Goal: Complete application form

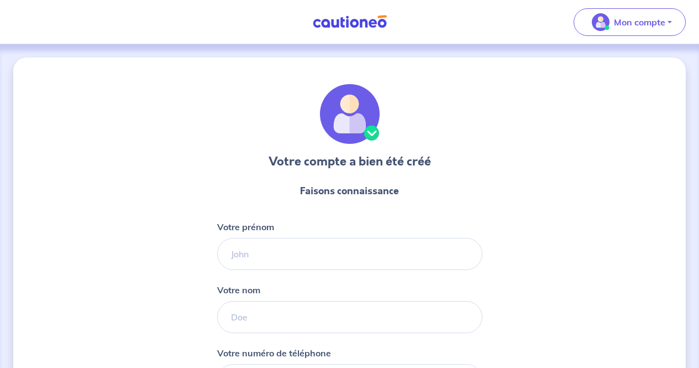
select select "FR"
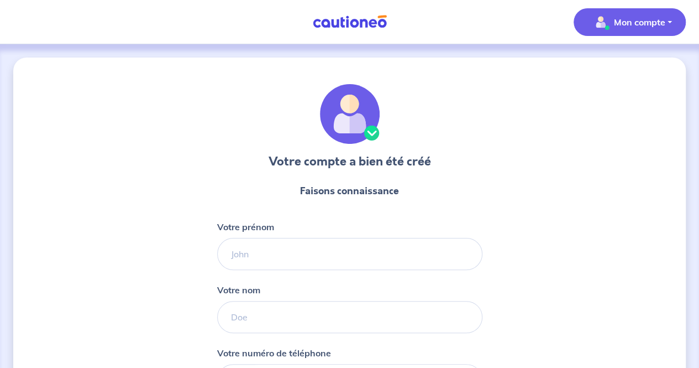
click at [618, 24] on p "Mon compte" at bounding box center [639, 21] width 51 height 13
click at [500, 101] on div "Votre compte a bien été créé Faisons connaissance Votre prénom Votre nom Votre …" at bounding box center [349, 282] width 673 height 450
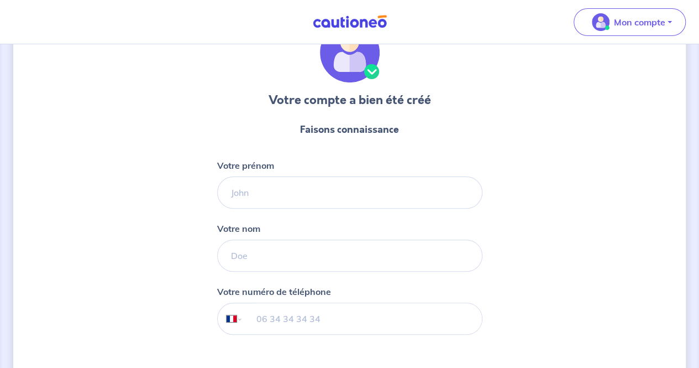
scroll to position [111, 0]
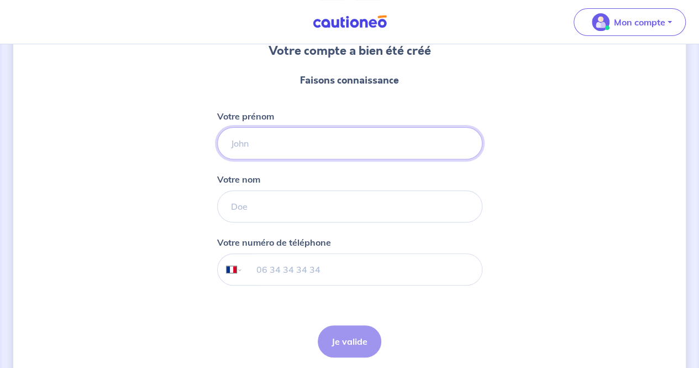
click at [319, 141] on input "Votre prénom" at bounding box center [349, 143] width 265 height 32
type input "Apolline"
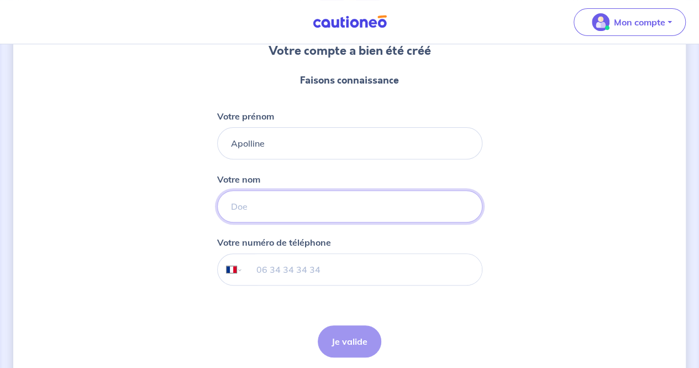
type input "[PERSON_NAME]"
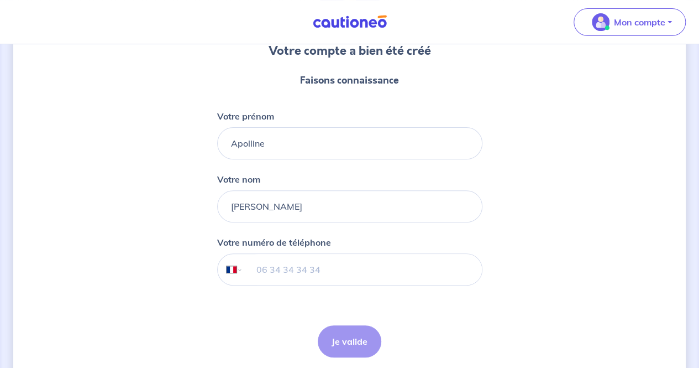
type input "06 43 33 24 25"
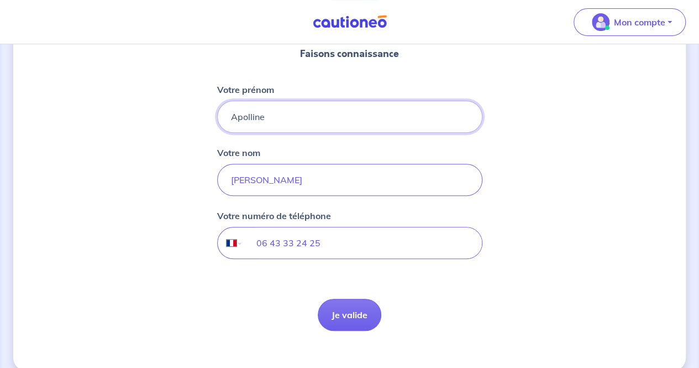
scroll to position [151, 0]
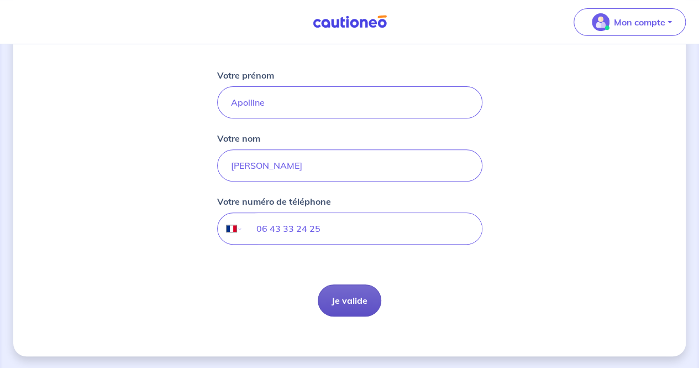
click at [354, 295] on button "Je valide" at bounding box center [350, 300] width 64 height 32
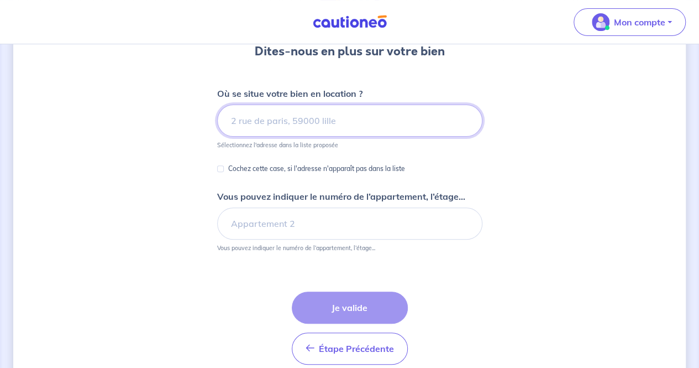
scroll to position [111, 0]
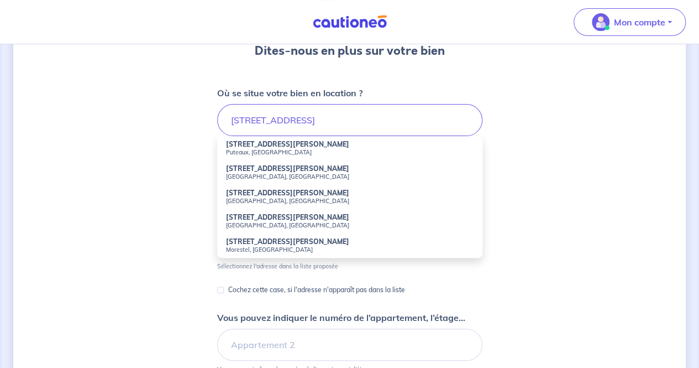
click at [339, 150] on small "Puteaux, [GEOGRAPHIC_DATA]" at bounding box center [350, 152] width 248 height 8
type input "[STREET_ADDRESS][PERSON_NAME]"
